Goal: Navigation & Orientation: Find specific page/section

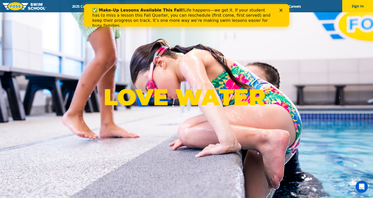
click at [281, 10] on icon "Close" at bounding box center [280, 10] width 3 height 3
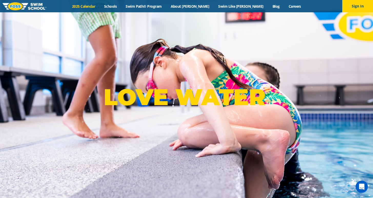
click at [100, 7] on link "2025 Calendar" at bounding box center [84, 6] width 32 height 5
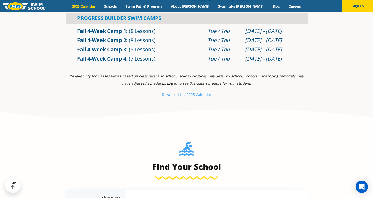
scroll to position [247, 0]
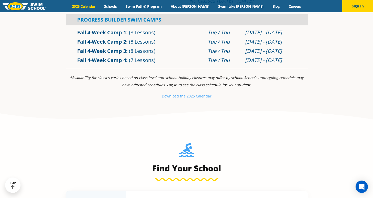
click at [110, 42] on link "Fall 4-Week Camp 2" at bounding box center [101, 41] width 49 height 7
